Goal: Task Accomplishment & Management: Complete application form

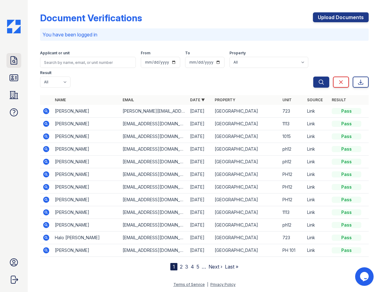
click at [12, 56] on icon at bounding box center [14, 60] width 6 height 8
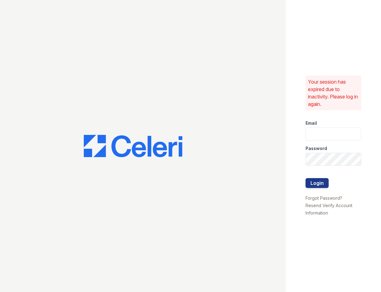
type input "sasha.gonzalez@corcoran.com"
click at [311, 183] on button "Login" at bounding box center [317, 183] width 23 height 10
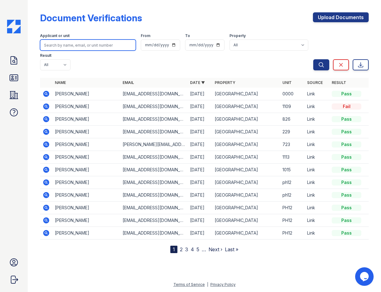
click at [72, 47] on input "search" at bounding box center [88, 44] width 96 height 11
type input "[PERSON_NAME]"
click at [314, 59] on button "Search" at bounding box center [322, 64] width 16 height 11
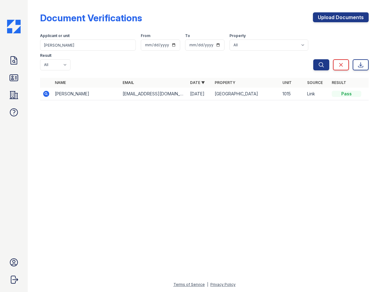
click at [45, 95] on icon at bounding box center [46, 94] width 6 height 6
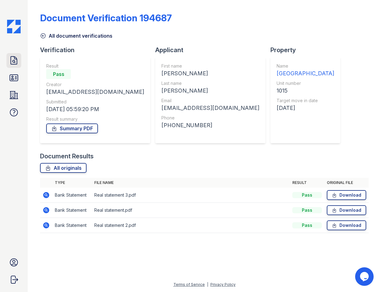
click at [13, 56] on icon at bounding box center [14, 60] width 6 height 8
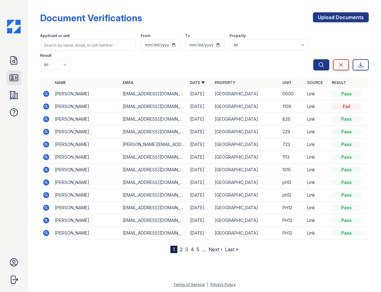
click at [14, 77] on icon at bounding box center [14, 78] width 10 height 10
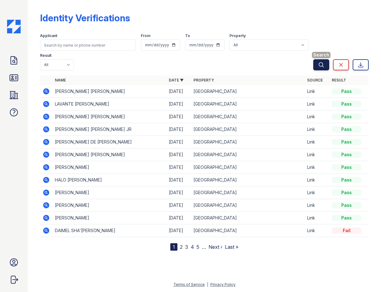
click at [320, 65] on icon "submit" at bounding box center [322, 65] width 6 height 6
click at [16, 63] on icon at bounding box center [14, 60] width 10 height 10
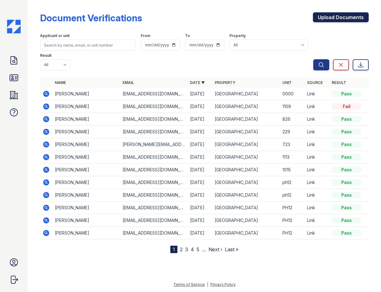
click at [342, 18] on link "Upload Documents" at bounding box center [341, 17] width 56 height 10
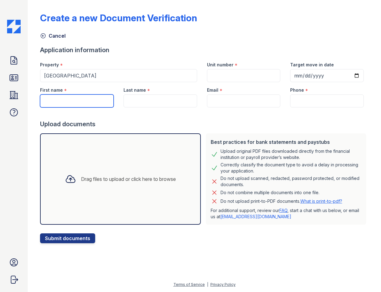
click at [82, 101] on input "First name" at bounding box center [77, 100] width 74 height 13
type input "Lawrence"
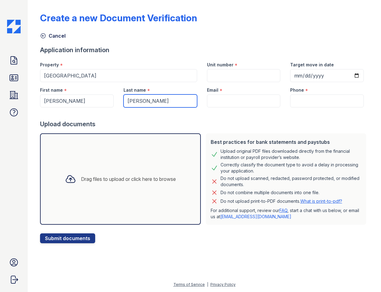
type input "Smith"
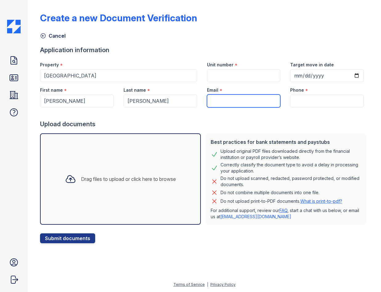
click at [243, 100] on input "Email" at bounding box center [244, 100] width 74 height 13
type input "sasha.gonzalez@corcoran.com"
type input "1002"
type input "2025-09-02"
type input "7185773004"
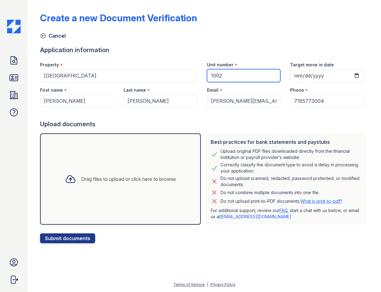
click at [243, 73] on input "1002" at bounding box center [244, 75] width 74 height 13
type input "1015"
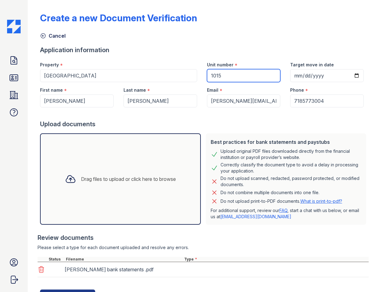
scroll to position [28, 0]
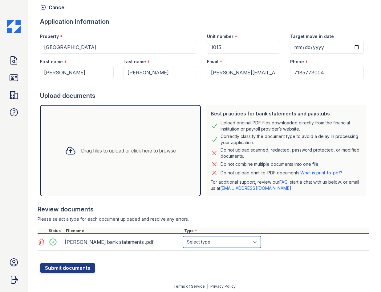
click at [229, 243] on select "Select type Paystub Bank Statement Offer Letter Tax Documents Benefit Award Let…" at bounding box center [222, 242] width 78 height 12
select select "bank_statement"
click at [183, 236] on select "Select type Paystub Bank Statement Offer Letter Tax Documents Benefit Award Let…" at bounding box center [222, 242] width 78 height 12
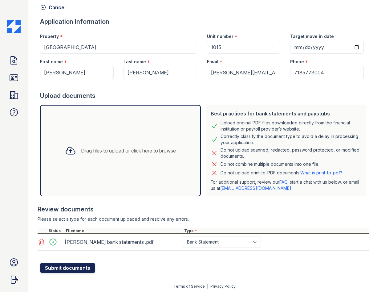
click at [53, 266] on button "Submit documents" at bounding box center [67, 268] width 55 height 10
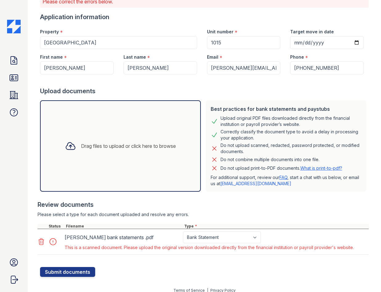
scroll to position [56, 0]
